Goal: Information Seeking & Learning: Learn about a topic

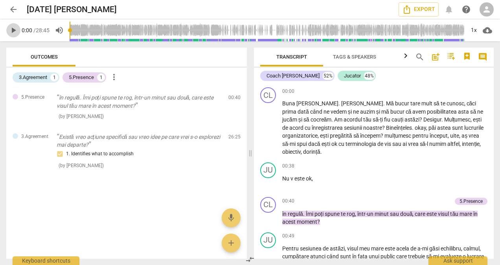
click at [16, 30] on span "play_arrow" at bounding box center [13, 30] width 9 height 9
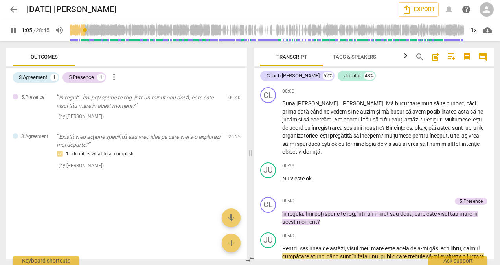
type input "66"
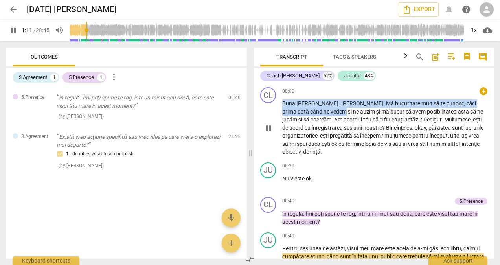
drag, startPoint x: 495, startPoint y: 85, endPoint x: 490, endPoint y: 94, distance: 9.7
click at [490, 94] on div "Transcript Tags & Speakers Analytics search post_add comment Coach [PERSON_NAME…" at bounding box center [375, 153] width 249 height 224
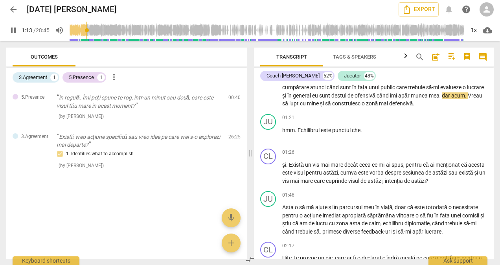
scroll to position [169, 0]
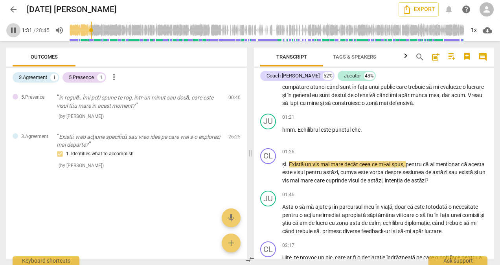
click at [13, 29] on span "pause" at bounding box center [13, 30] width 9 height 9
click at [13, 29] on span "play_arrow" at bounding box center [13, 30] width 9 height 9
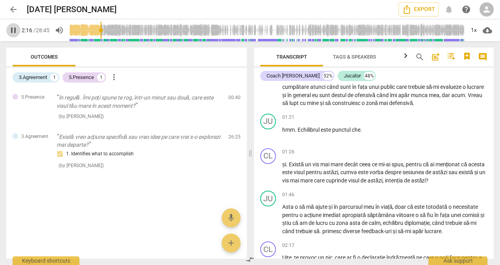
click at [13, 29] on span "pause" at bounding box center [13, 30] width 9 height 9
click at [13, 29] on span "play_arrow" at bounding box center [13, 30] width 9 height 9
click at [13, 29] on span "pause" at bounding box center [13, 30] width 9 height 9
click at [13, 29] on span "play_arrow" at bounding box center [13, 30] width 9 height 9
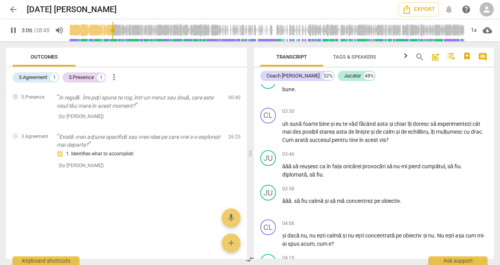
scroll to position [493, 0]
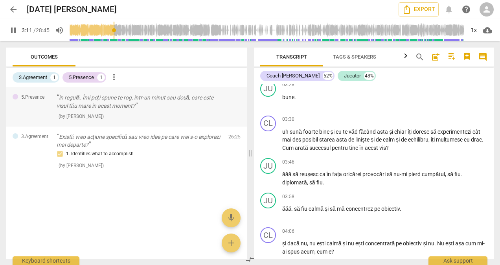
click at [204, 123] on div "5.Presence în regulă. Îmi poți spune te rog, într-un minut sau două, care este …" at bounding box center [126, 106] width 241 height 39
click at [90, 74] on div "5.Presence" at bounding box center [81, 78] width 25 height 8
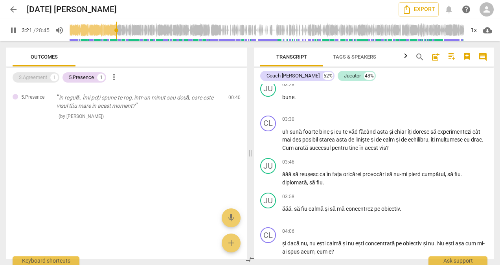
click at [26, 78] on div "3.Agreement" at bounding box center [33, 78] width 28 height 8
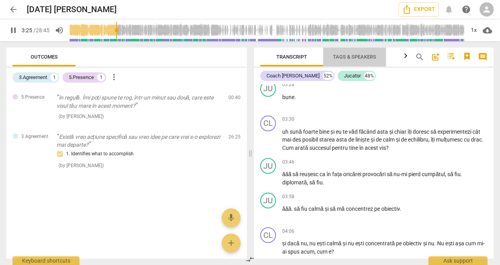
click at [352, 57] on span "Tags & Speakers" at bounding box center [354, 57] width 43 height 6
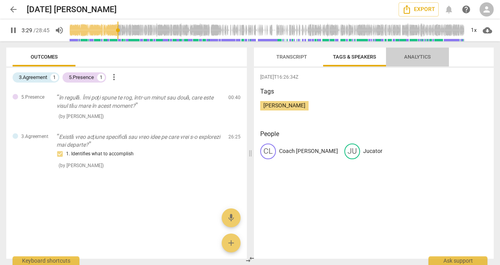
click at [414, 54] on span "Analytics" at bounding box center [417, 57] width 27 height 6
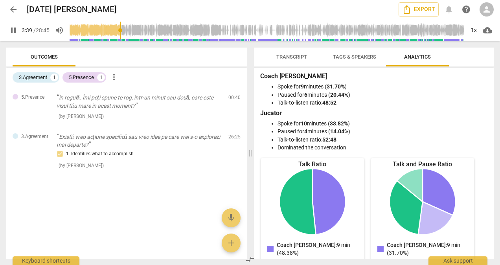
scroll to position [0, 0]
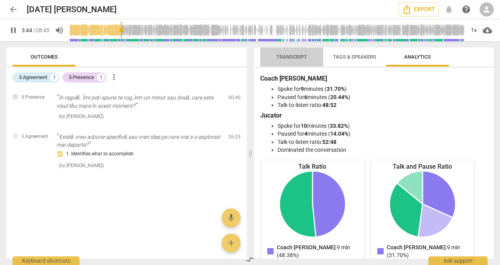
click at [290, 57] on span "Transcript" at bounding box center [291, 57] width 31 height 6
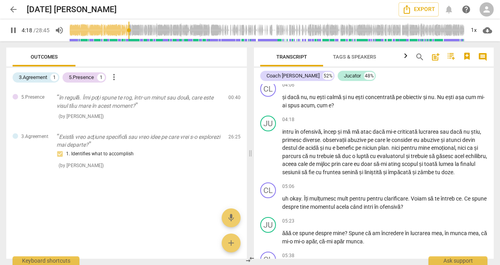
scroll to position [639, 0]
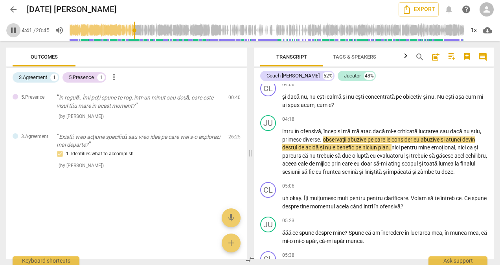
click at [17, 30] on span "pause" at bounding box center [13, 30] width 9 height 9
click at [17, 30] on span "play_arrow" at bounding box center [13, 30] width 9 height 9
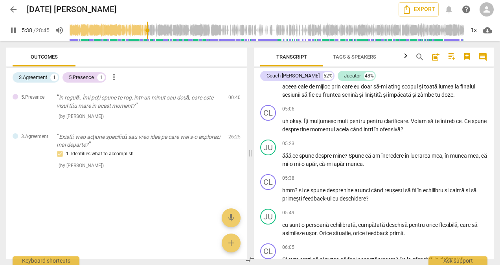
scroll to position [724, 0]
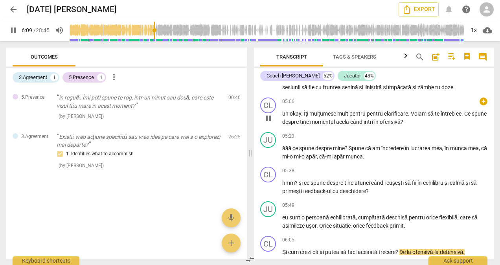
click at [490, 113] on div "CL play_arrow pause 05:06 + keyboard_arrow_right uh okay . Îți mulțumesc mult p…" at bounding box center [374, 111] width 240 height 35
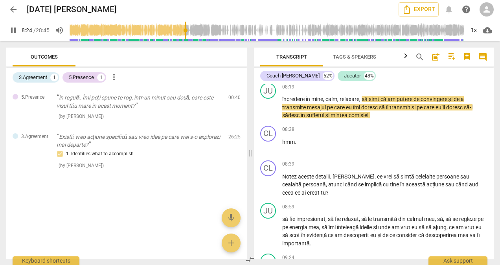
scroll to position [1302, 0]
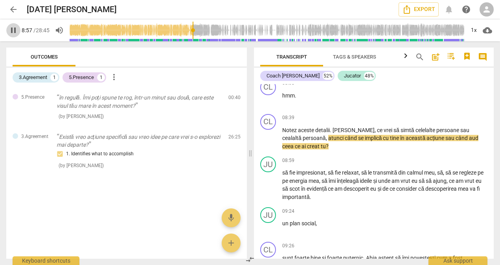
click at [13, 32] on span "pause" at bounding box center [13, 30] width 9 height 9
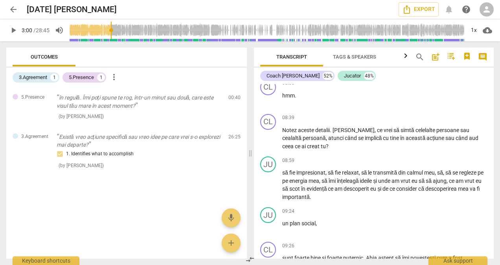
scroll to position [435, 0]
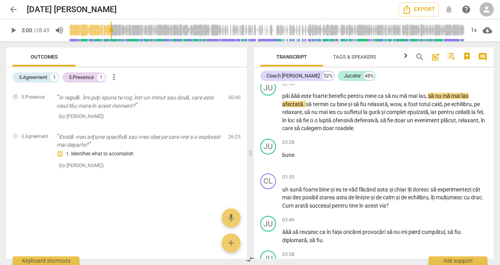
click at [112, 35] on input "range" at bounding box center [267, 30] width 395 height 25
click at [90, 33] on input "range" at bounding box center [267, 30] width 395 height 25
click at [82, 31] on input "range" at bounding box center [267, 30] width 395 height 25
click at [12, 31] on span "play_arrow" at bounding box center [13, 30] width 9 height 9
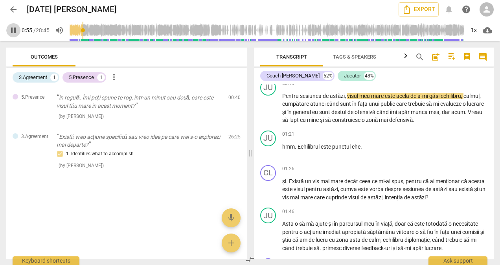
click at [12, 31] on span "pause" at bounding box center [13, 30] width 9 height 9
type input "56"
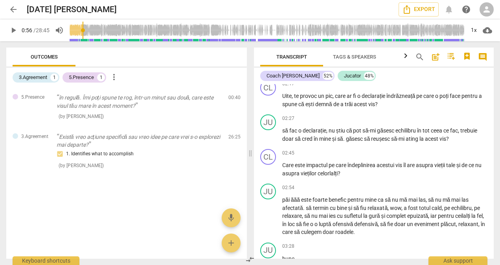
scroll to position [0, 0]
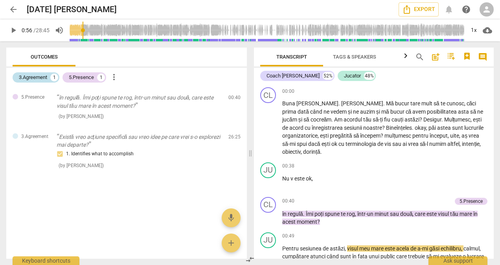
click at [43, 72] on div "3.Agreement 1" at bounding box center [36, 77] width 47 height 10
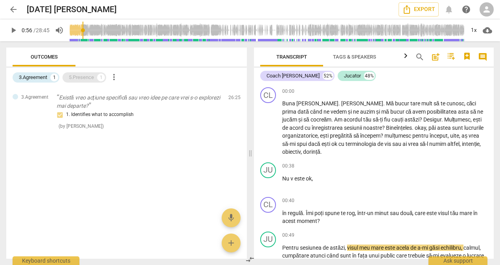
click at [76, 77] on div "5.Presence" at bounding box center [81, 78] width 25 height 8
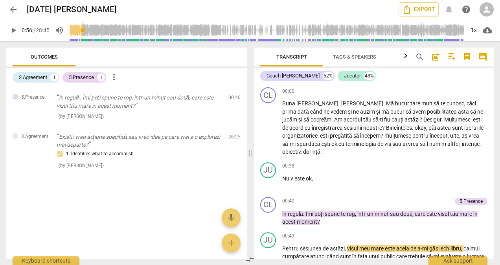
drag, startPoint x: 157, startPoint y: 204, endPoint x: 157, endPoint y: 197, distance: 6.3
click at [157, 197] on div at bounding box center [126, 202] width 241 height 26
